Goal: Information Seeking & Learning: Learn about a topic

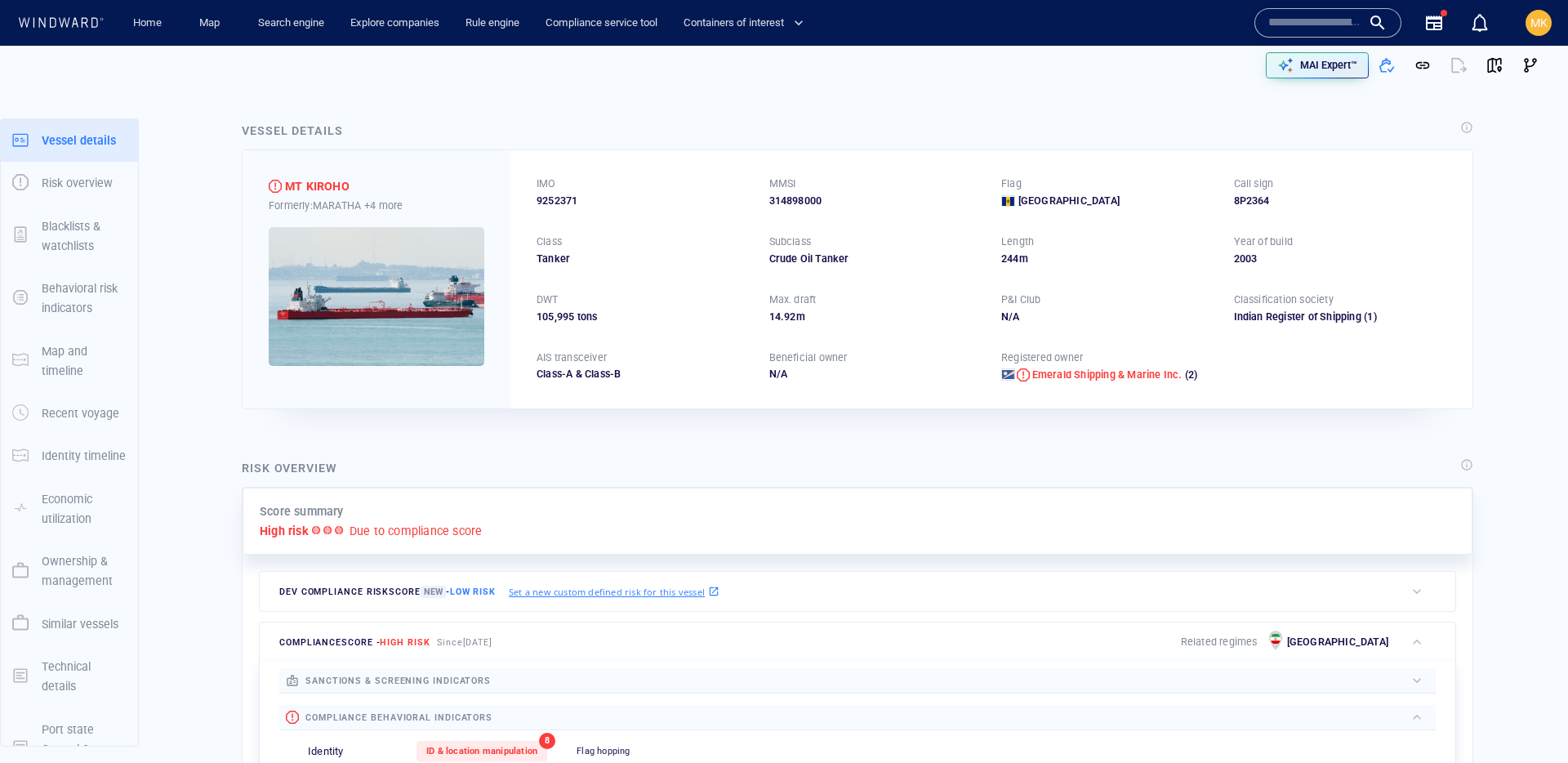
click at [1313, 28] on input "text" at bounding box center [1314, 23] width 93 height 25
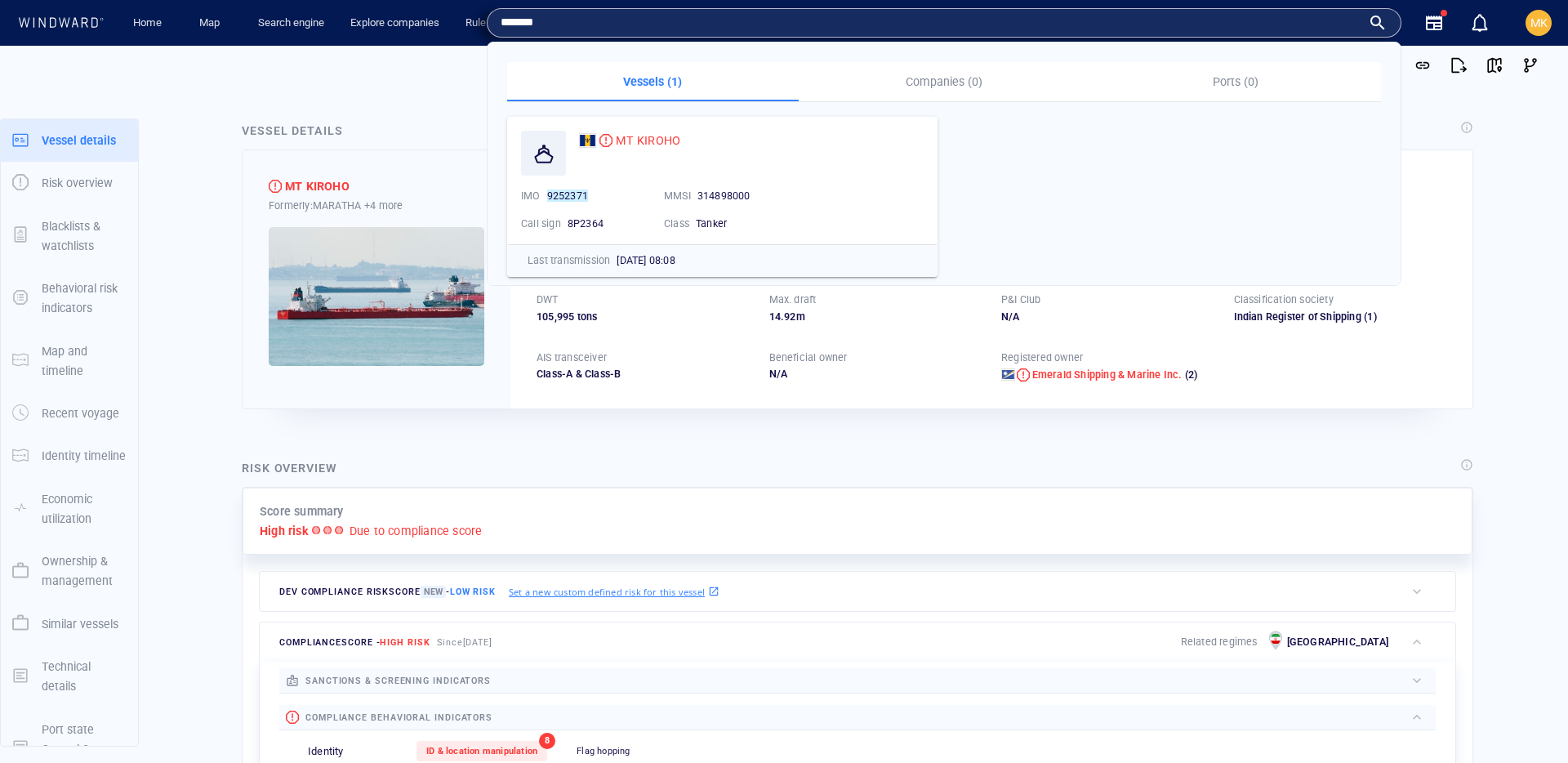
type input "*******"
click at [644, 139] on span "MT KIROHO" at bounding box center [648, 141] width 65 height 13
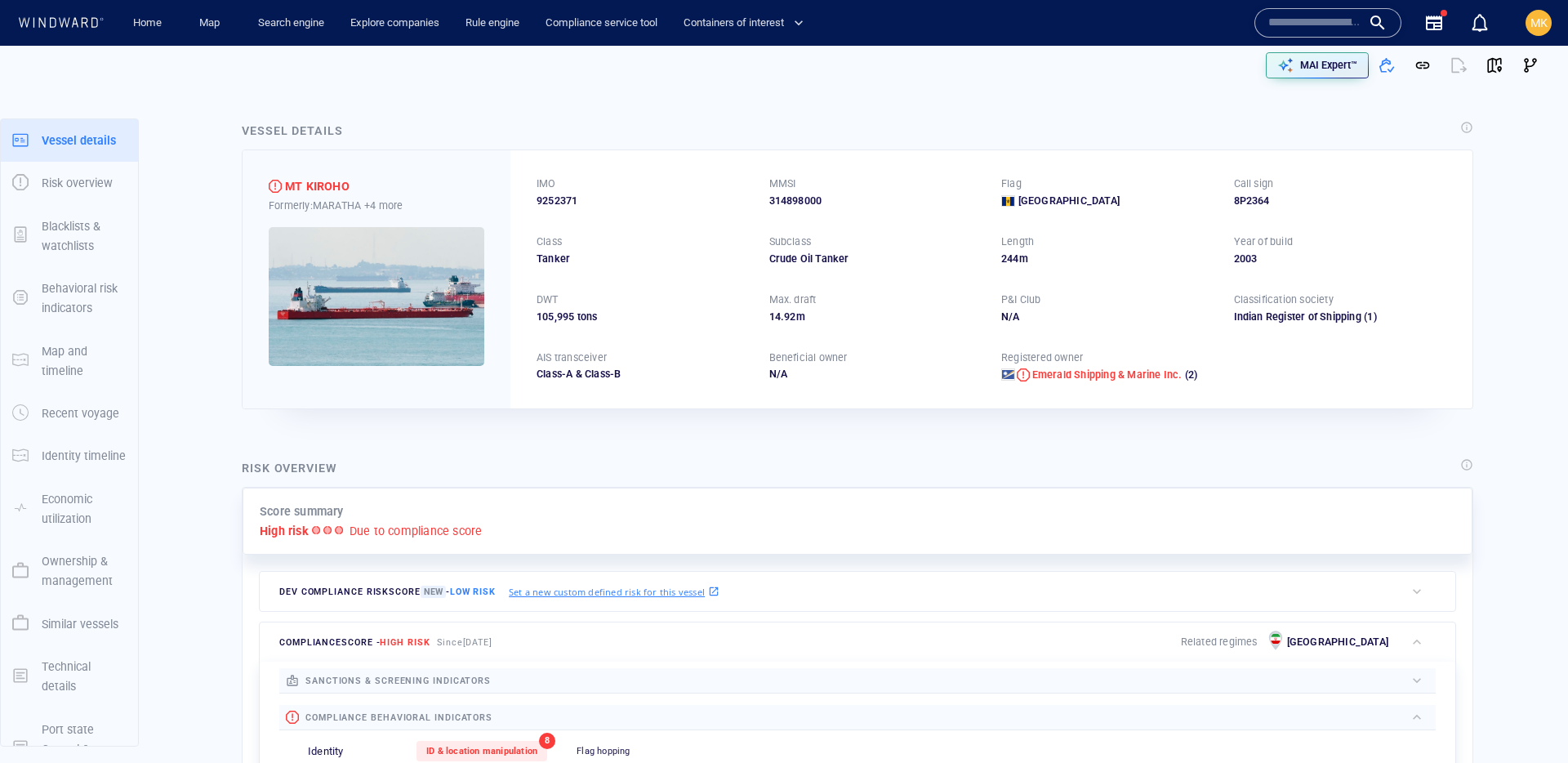
click at [575, 201] on span "9252371" at bounding box center [557, 200] width 41 height 14
copy span "9252371"
click at [332, 191] on div "MT KIROHO" at bounding box center [317, 186] width 65 height 20
click at [332, 190] on div "MT KIROHO" at bounding box center [317, 186] width 65 height 20
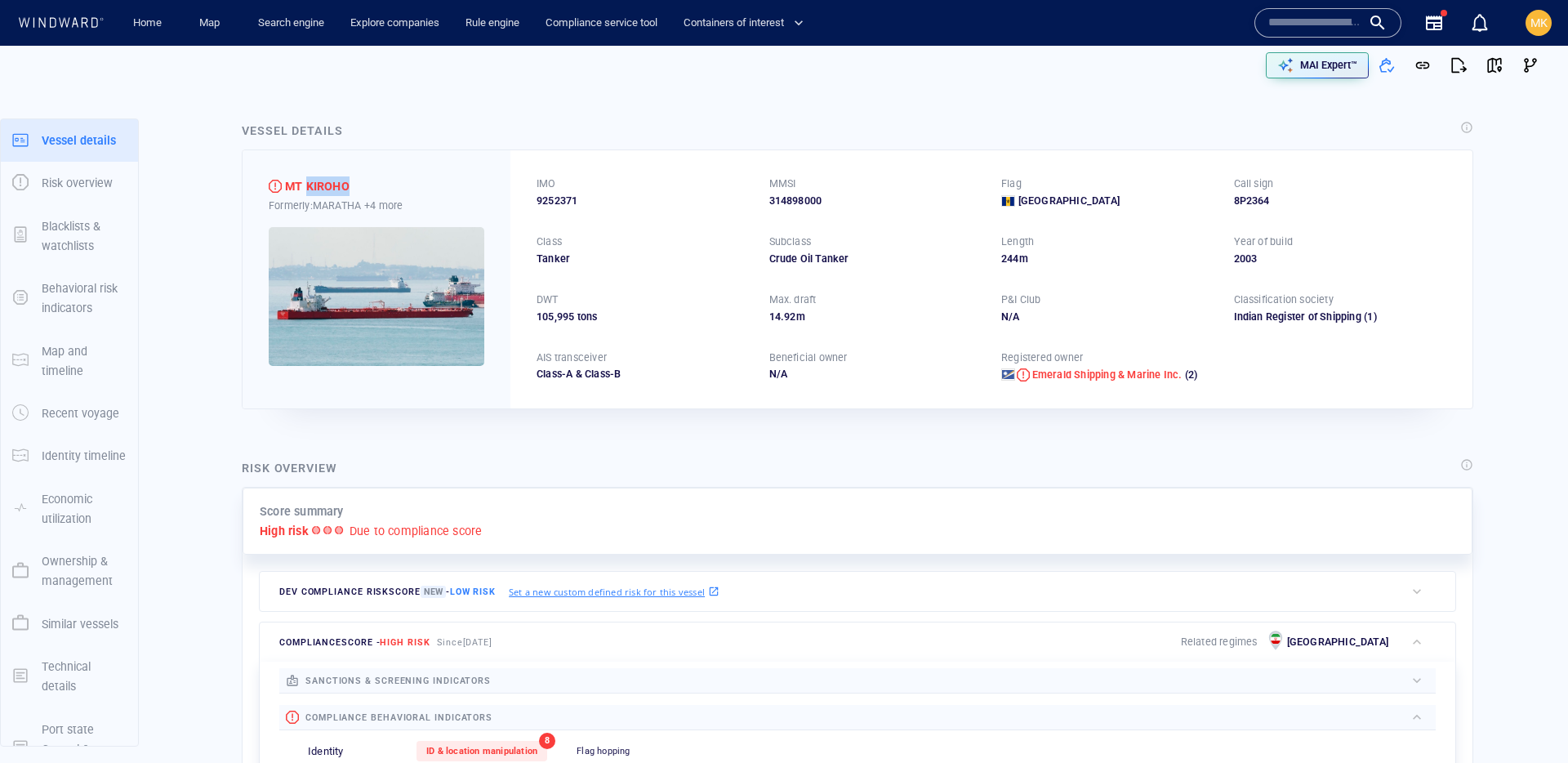
copy div "KIROHO"
click at [546, 199] on span "9252371" at bounding box center [557, 200] width 41 height 14
copy span "9252371"
click at [55, 580] on p "Ownership & management" at bounding box center [84, 571] width 85 height 40
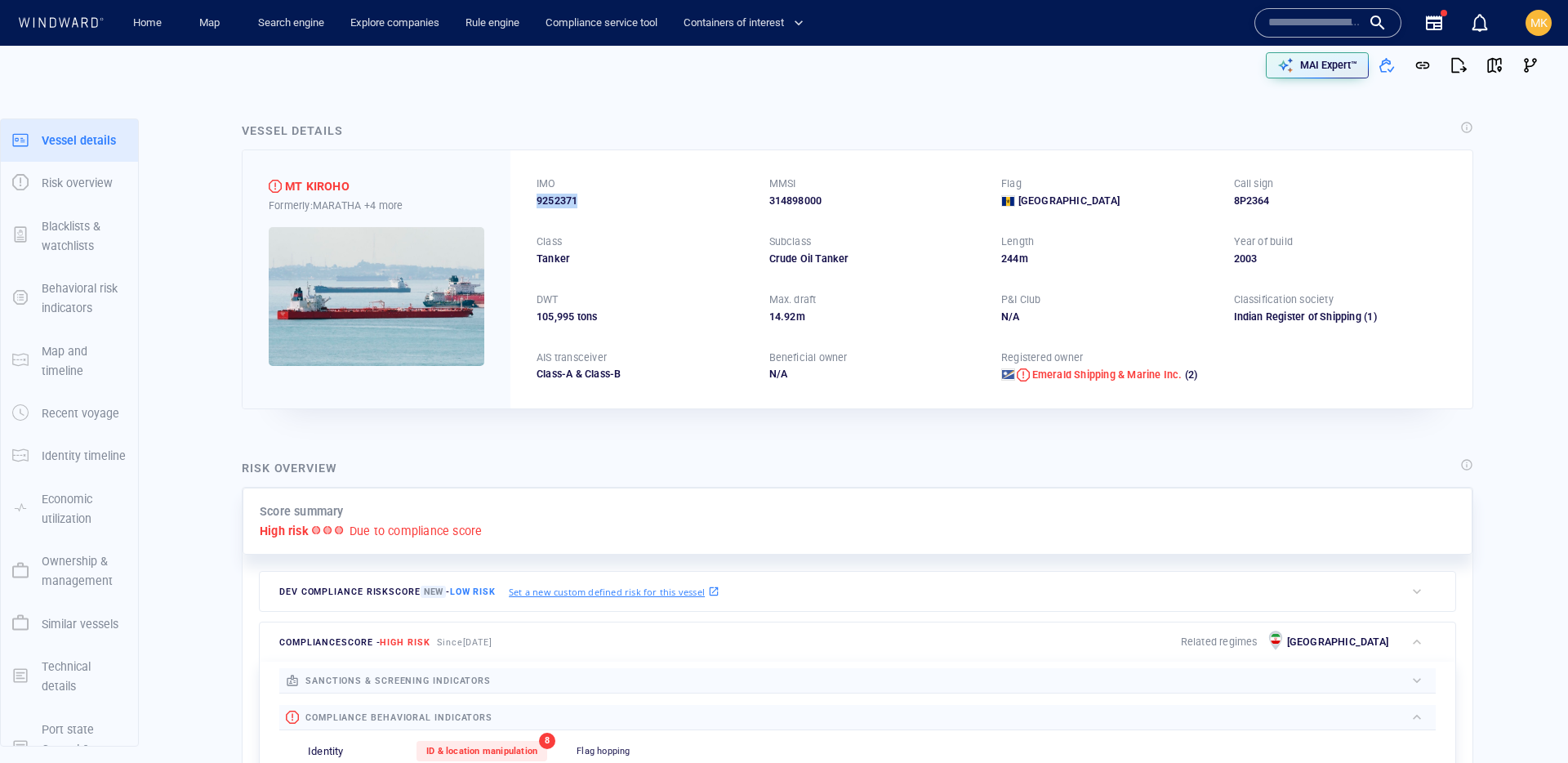
click at [55, 580] on p "Ownership & management" at bounding box center [84, 571] width 85 height 40
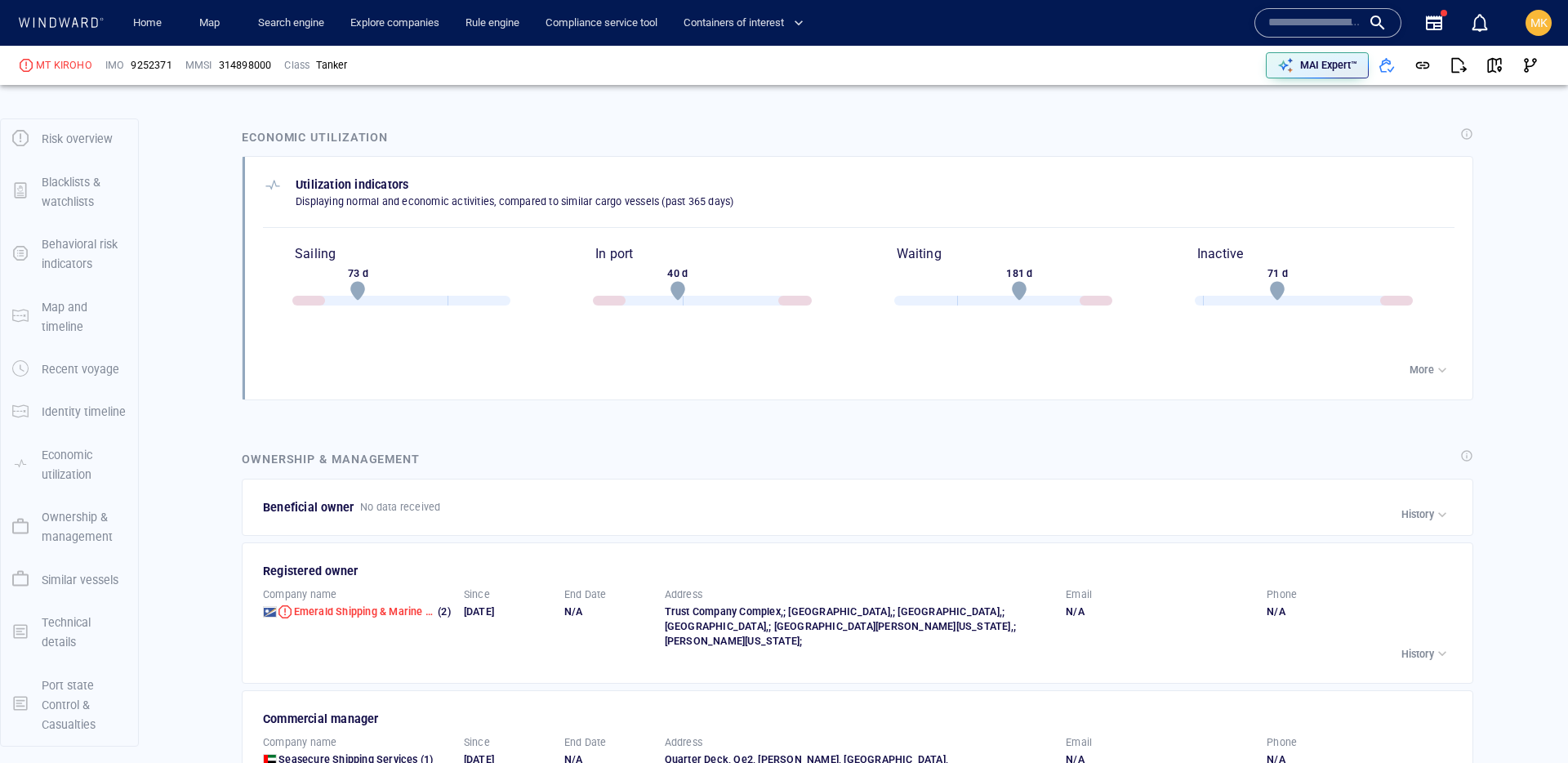
scroll to position [2916, 0]
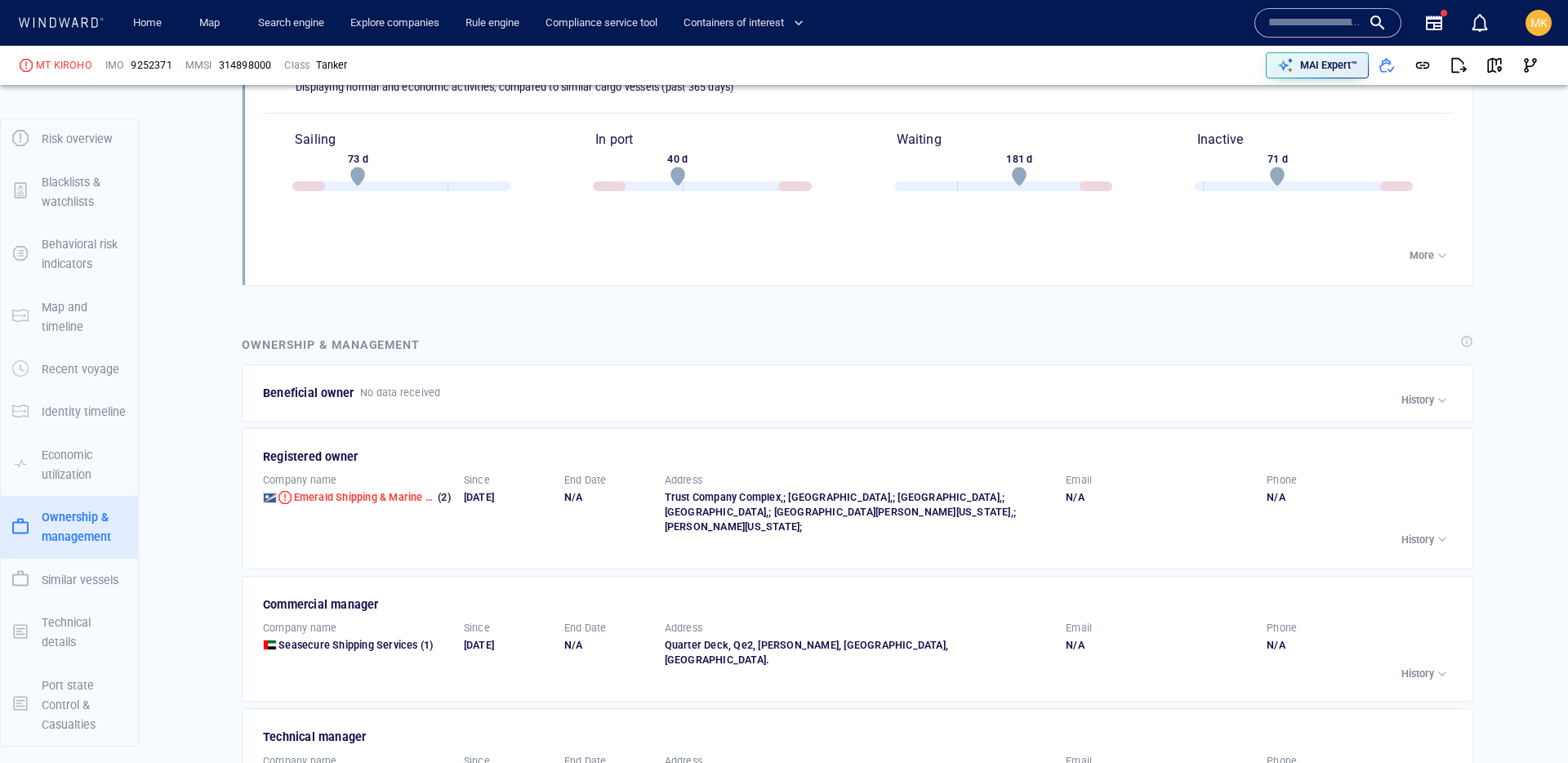
click at [59, 535] on p "Ownership & management" at bounding box center [84, 527] width 85 height 40
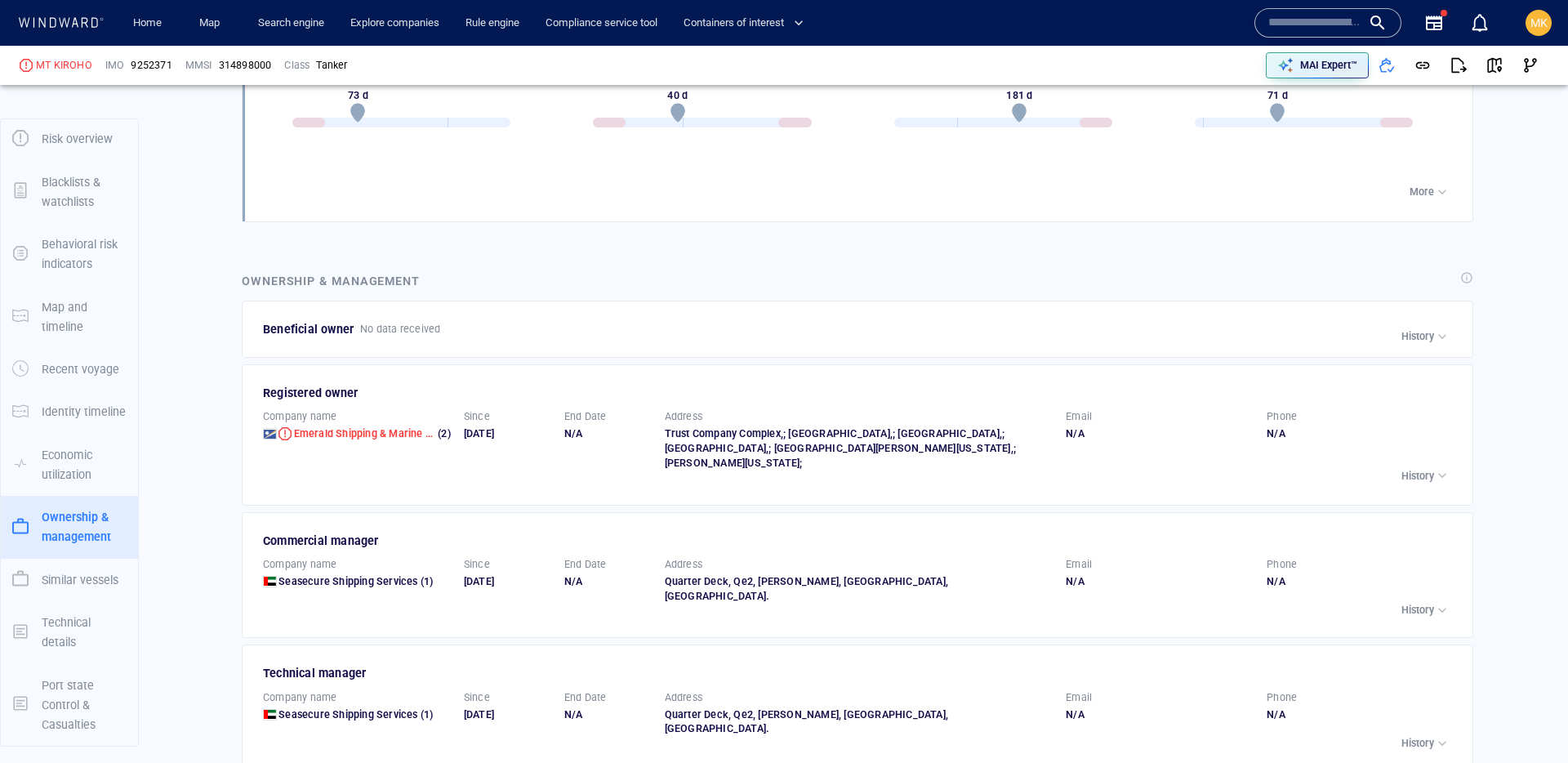
scroll to position [3015, 0]
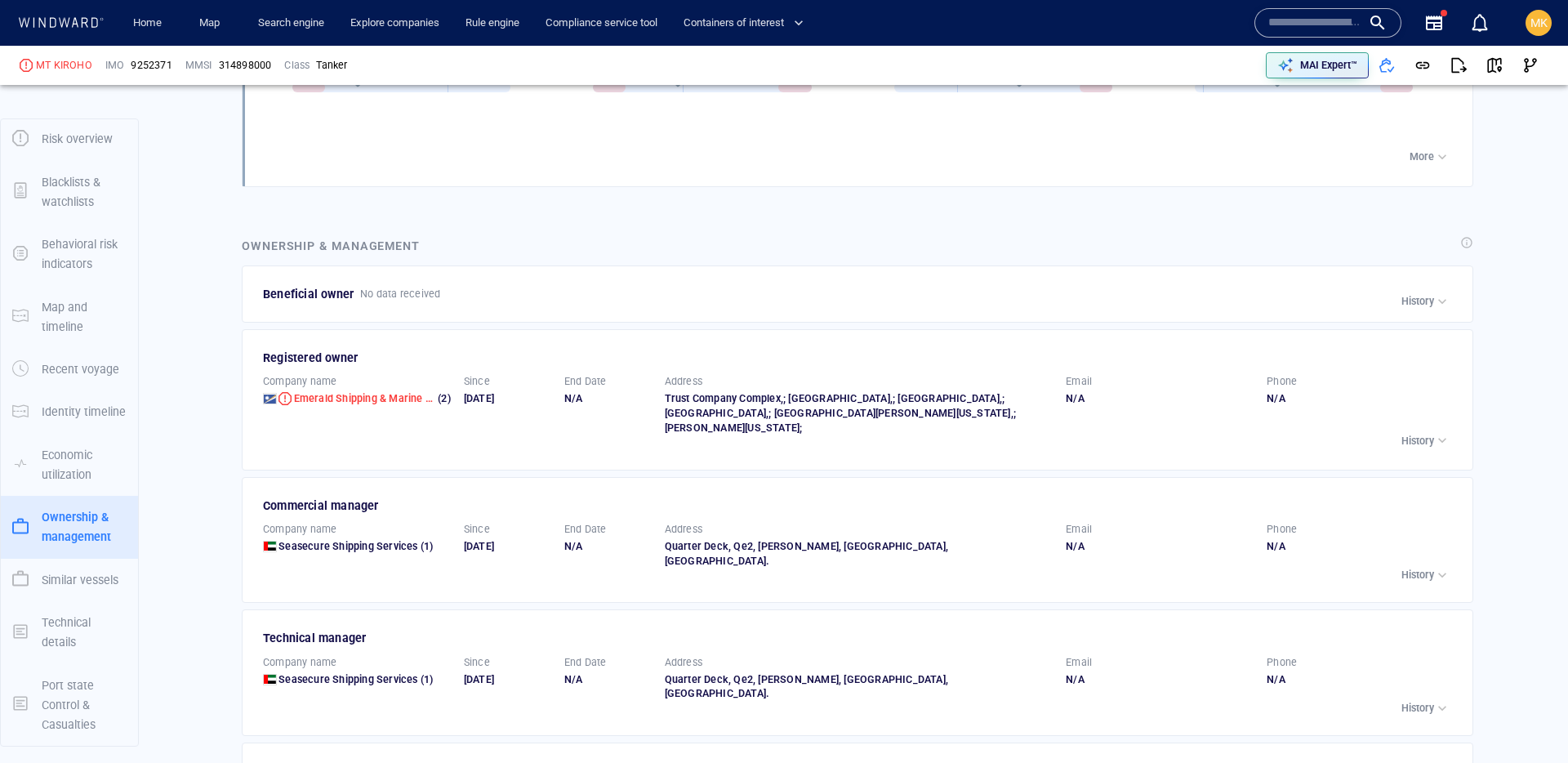
click at [352, 307] on div "Beneficial owner No data received Company name White Hull Maritime Pvt. Ltd. (0…" at bounding box center [857, 294] width 1231 height 57
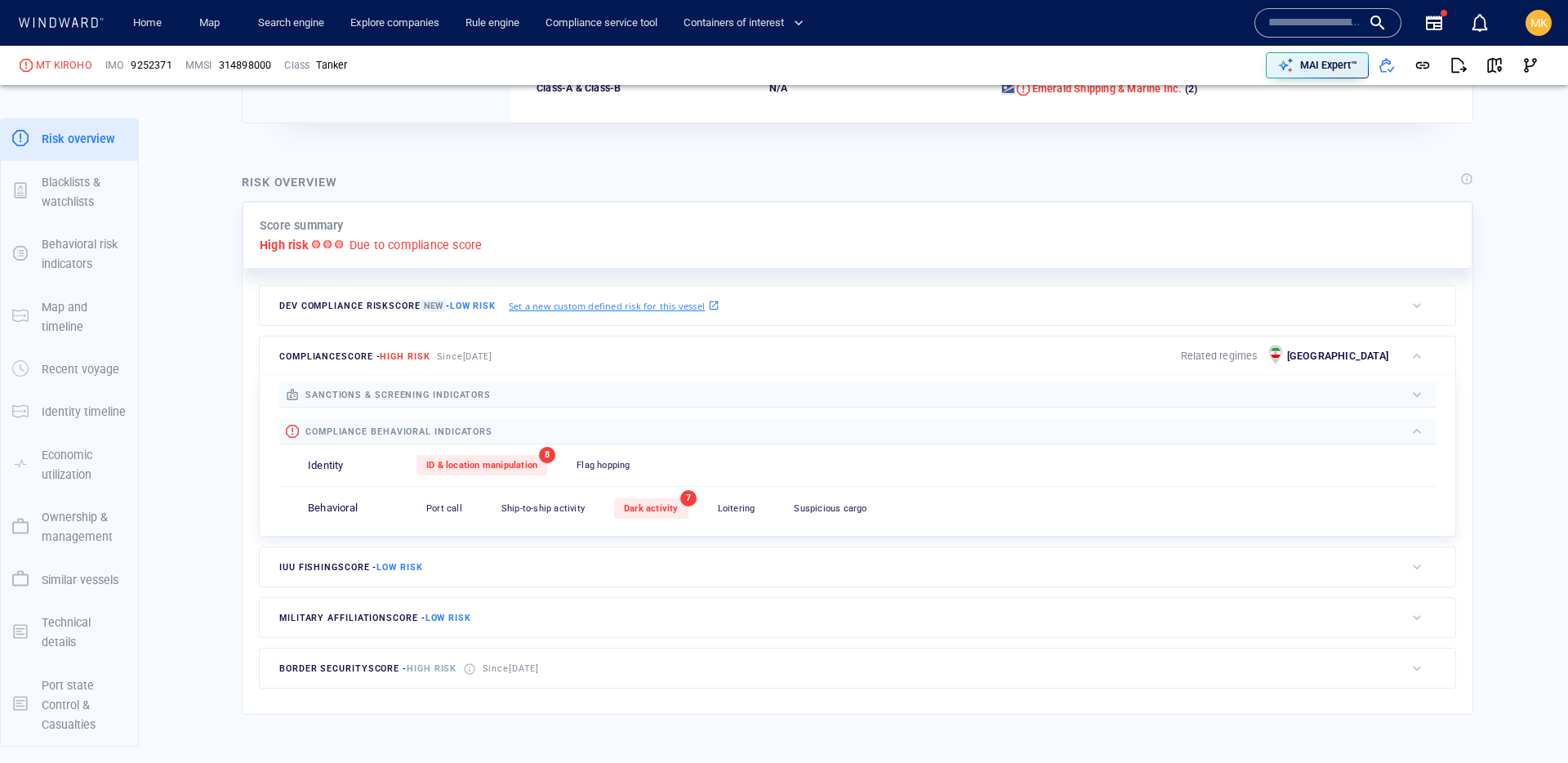
scroll to position [43, 0]
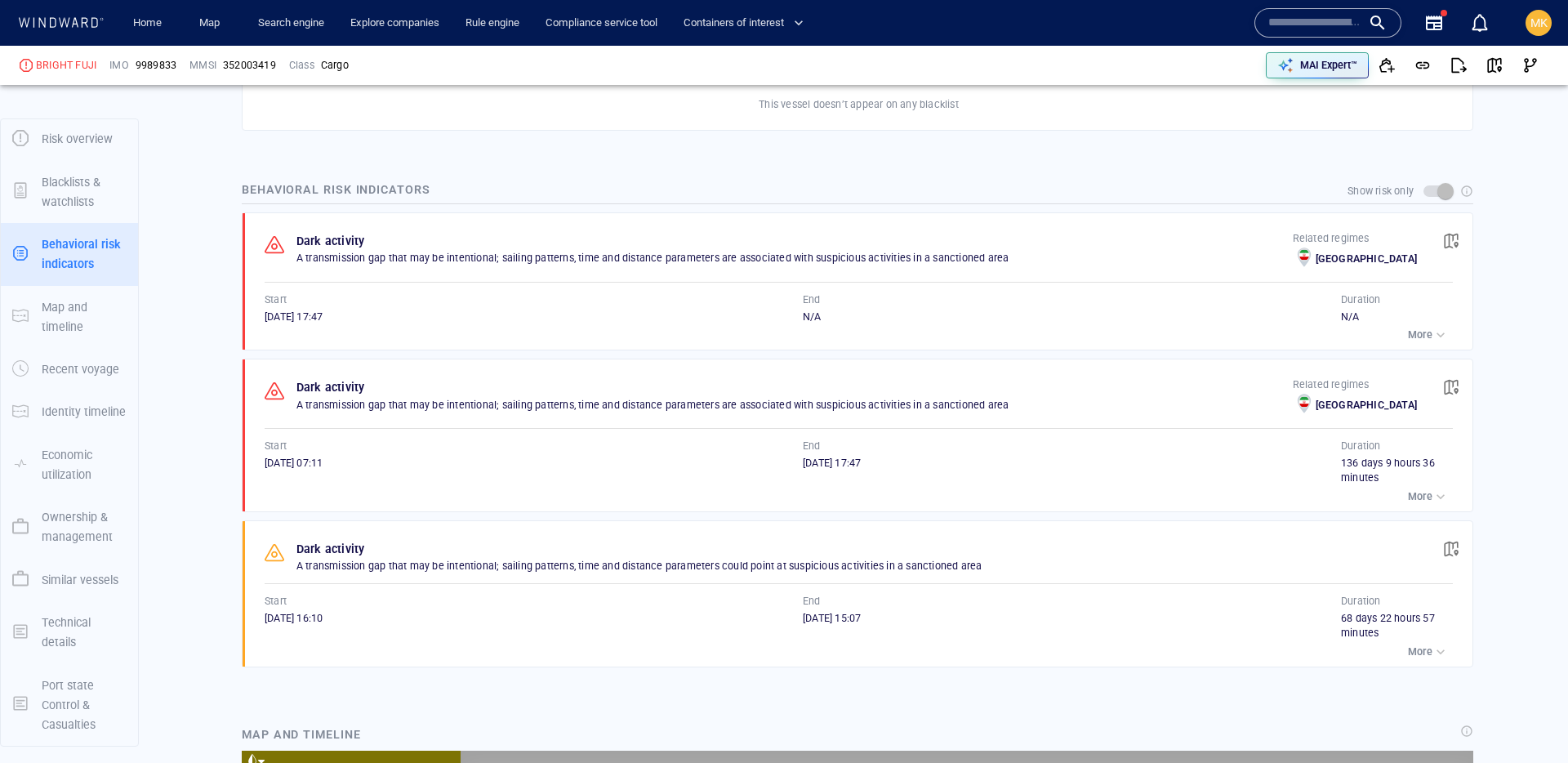
scroll to position [23782, 0]
click at [1317, 30] on input "text" at bounding box center [1314, 23] width 93 height 25
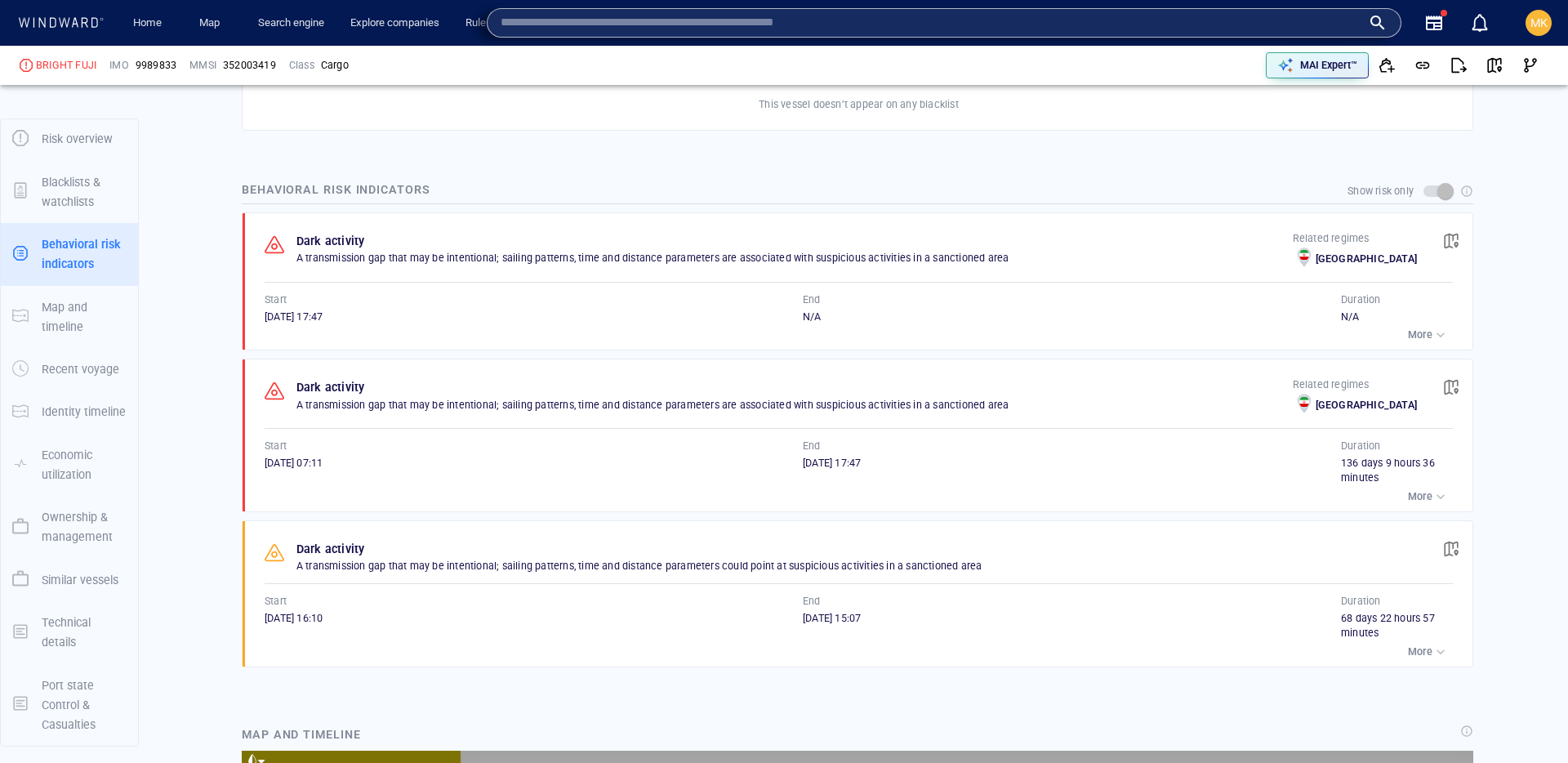
paste input "*******"
type input "*******"
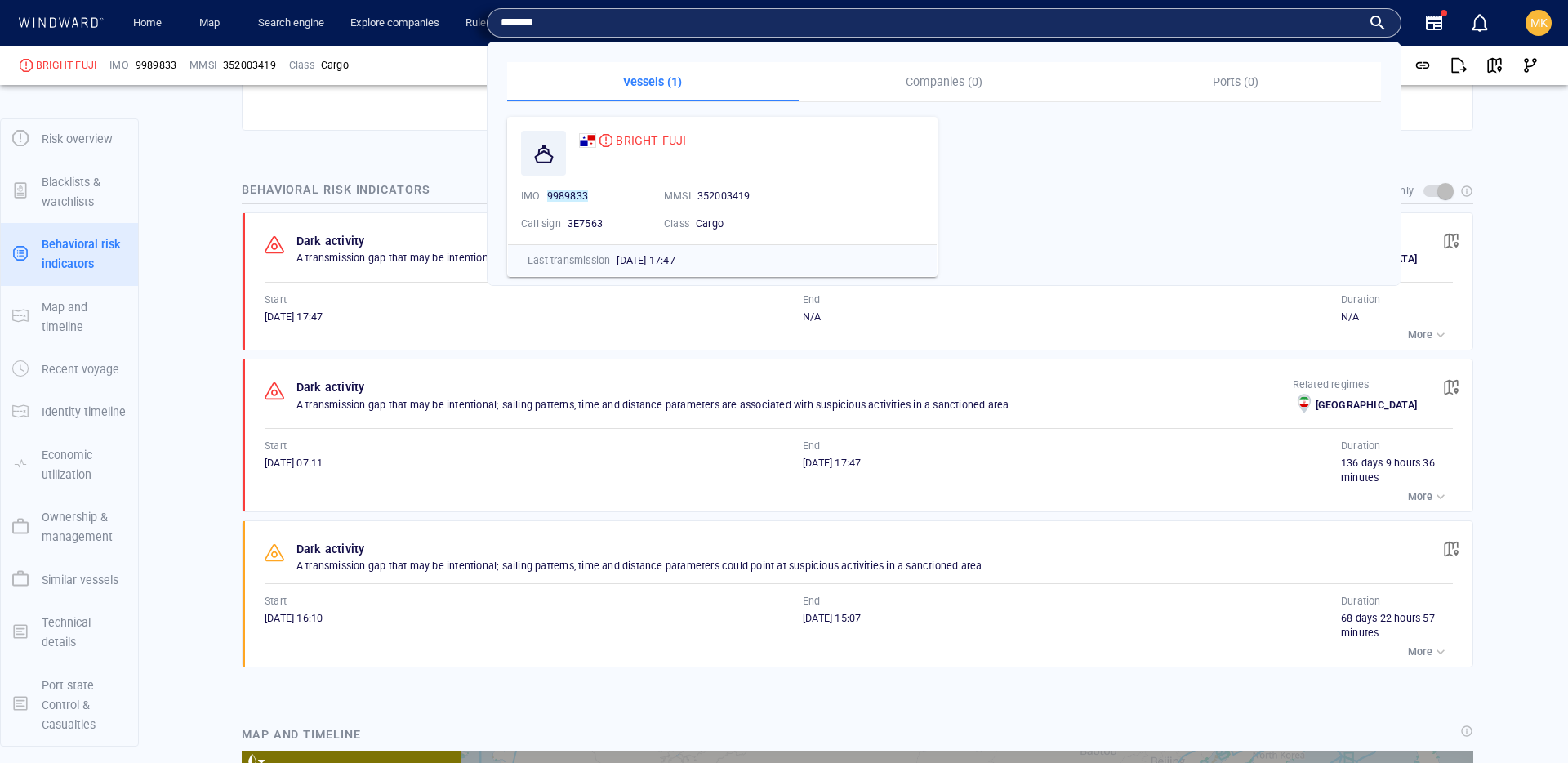
click at [54, 73] on div "BRIGHT FUJI" at bounding box center [58, 65] width 90 height 28
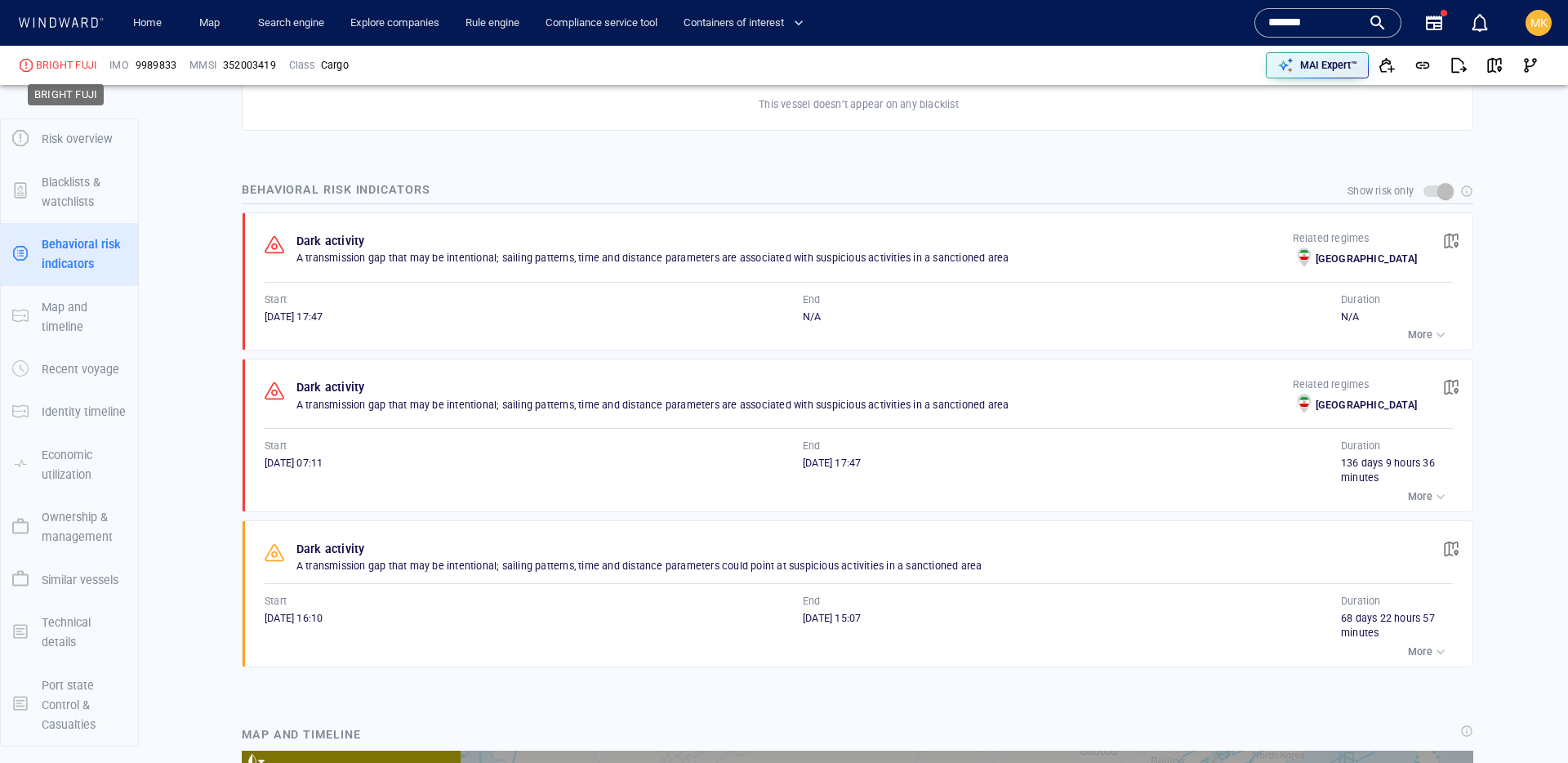
click at [52, 61] on div "BRIGHT FUJI" at bounding box center [66, 65] width 61 height 14
copy div "BRIGHT FUJI"
click at [161, 63] on span "9989833" at bounding box center [156, 65] width 41 height 14
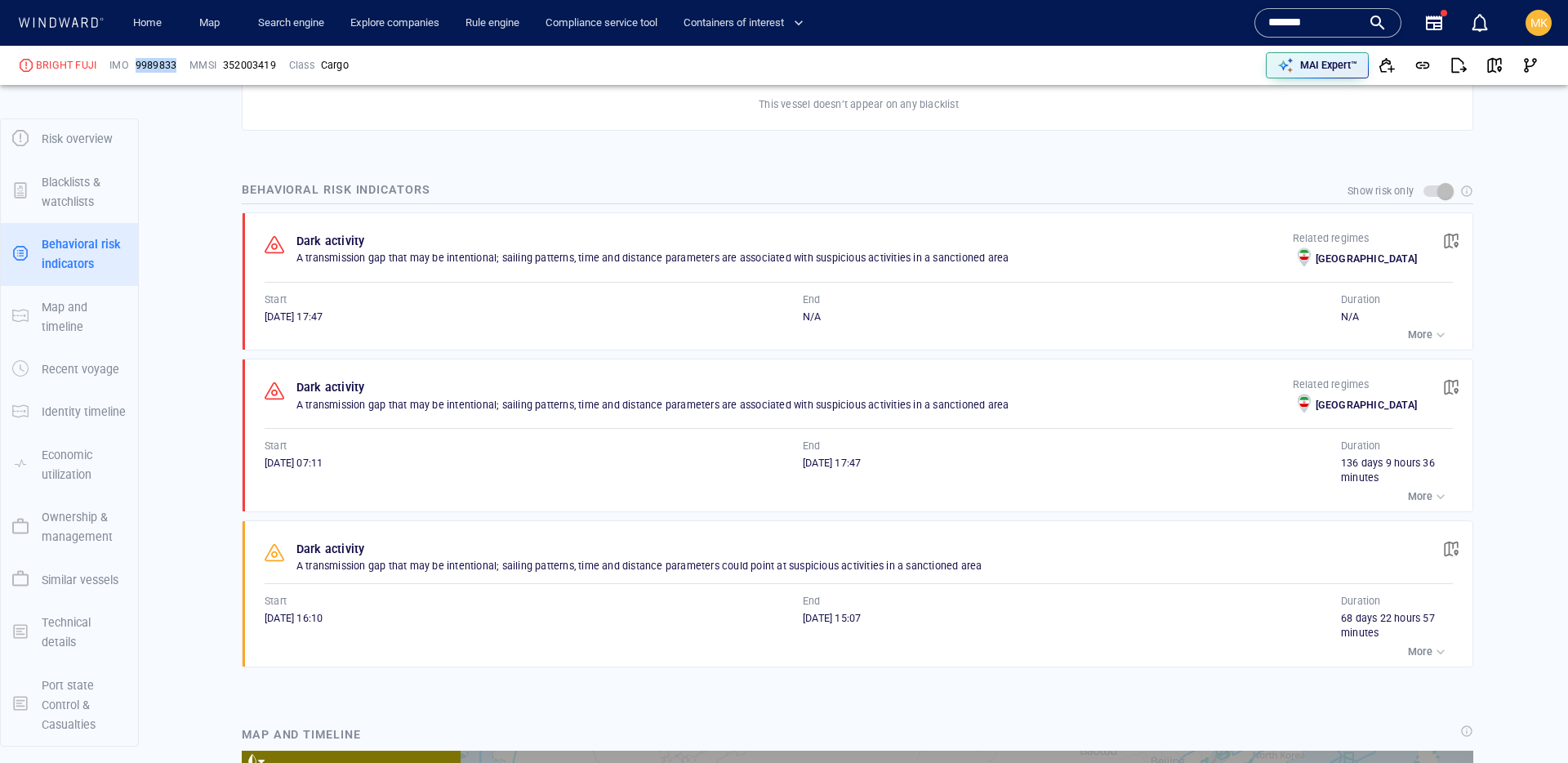
click at [161, 63] on span "9989833" at bounding box center [156, 65] width 41 height 14
copy span "9989833"
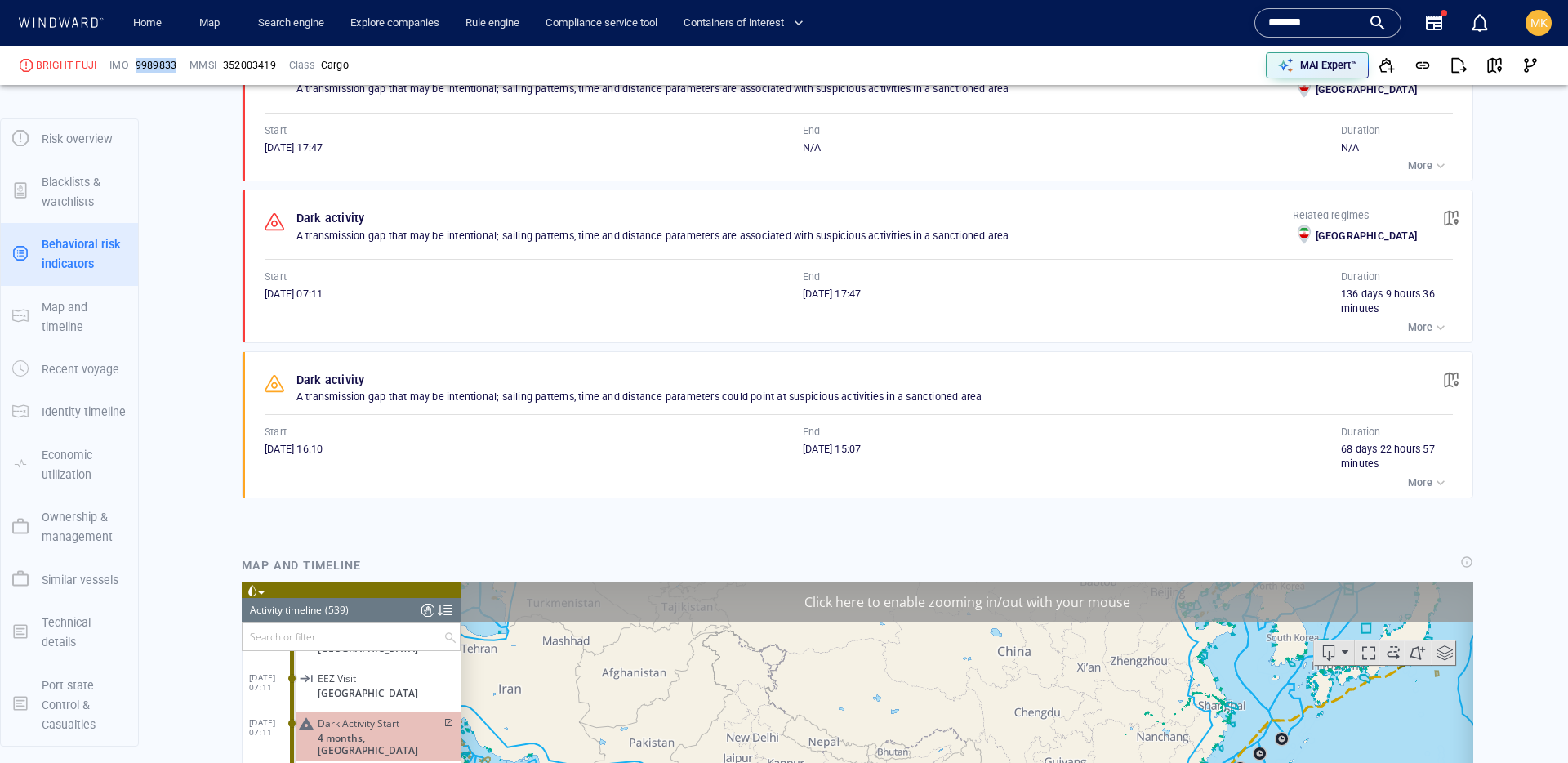
scroll to position [1171, 0]
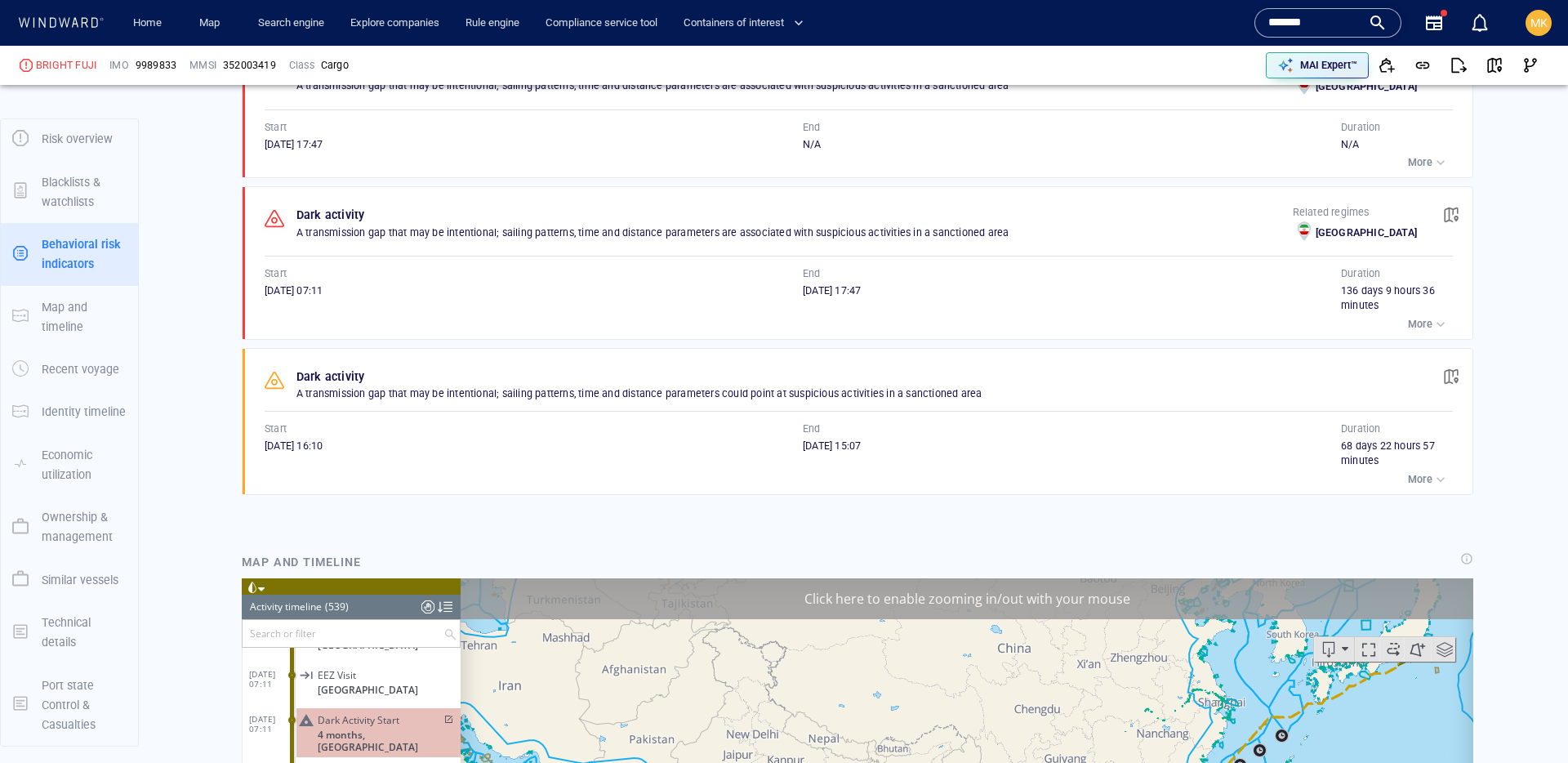
click at [669, 448] on div "08/07/2024 16:10" at bounding box center [534, 446] width 538 height 14
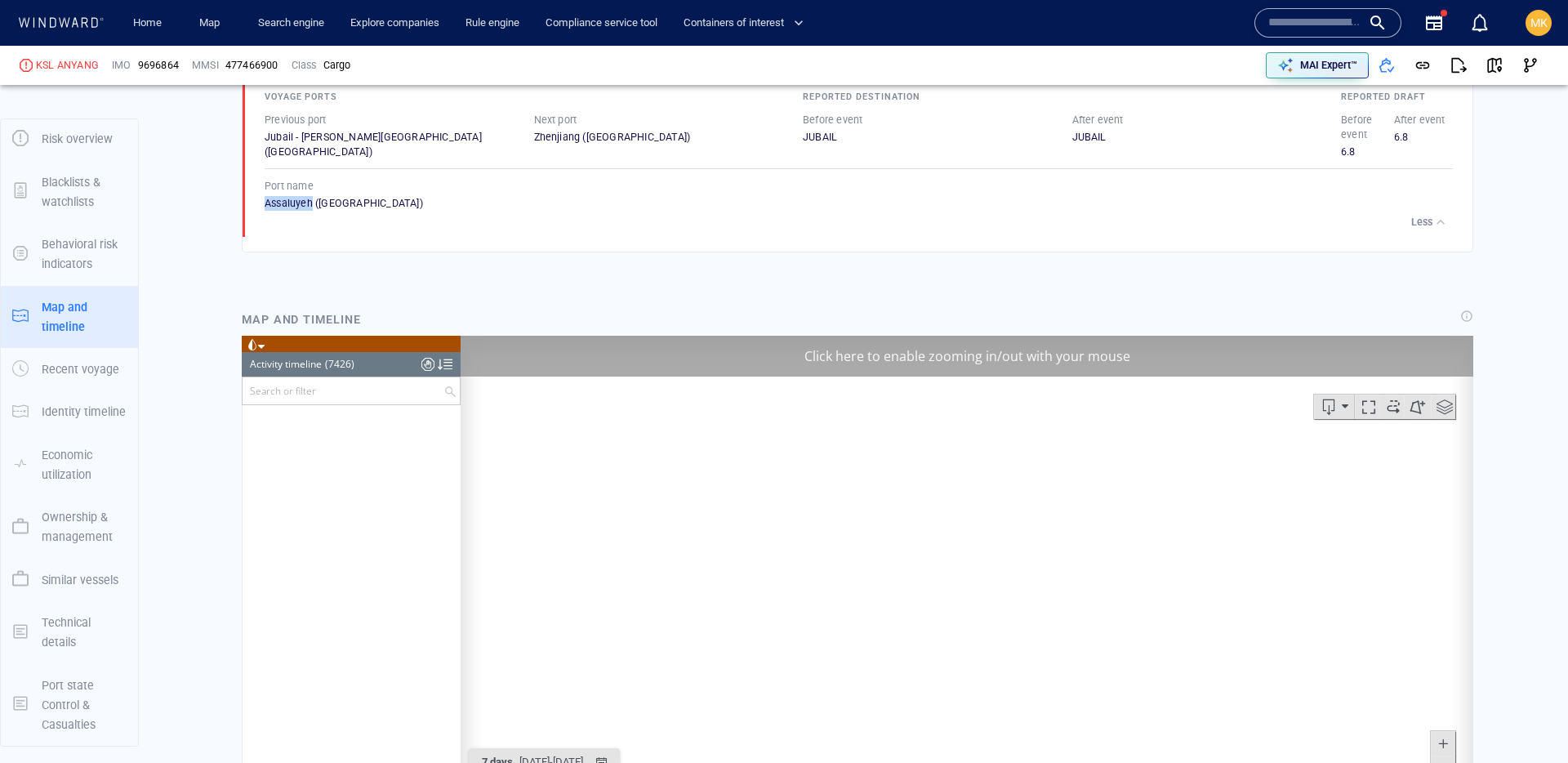
scroll to position [333204, 0]
